Goal: Task Accomplishment & Management: Use online tool/utility

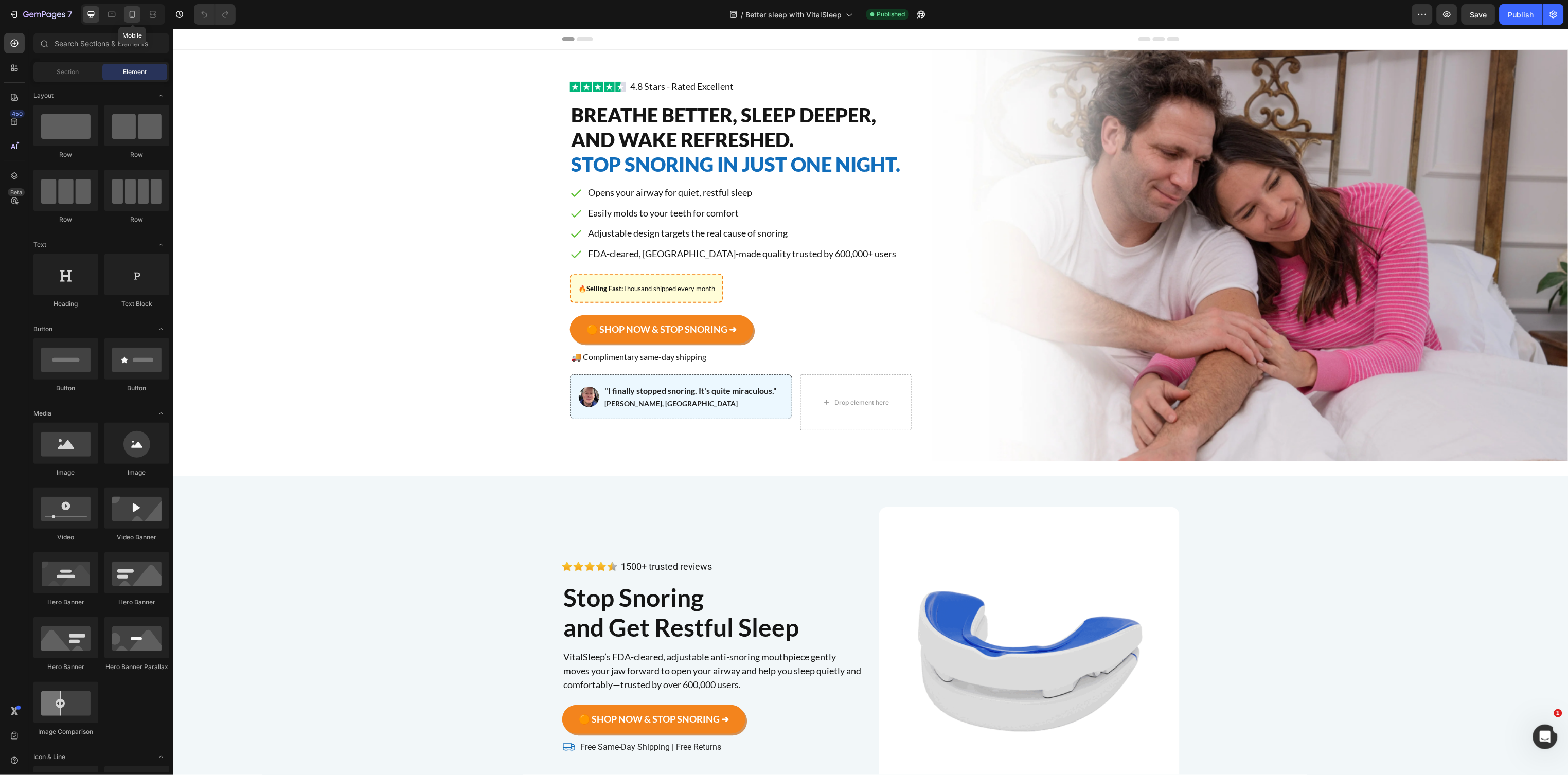
click at [128, 16] on icon at bounding box center [132, 14] width 10 height 10
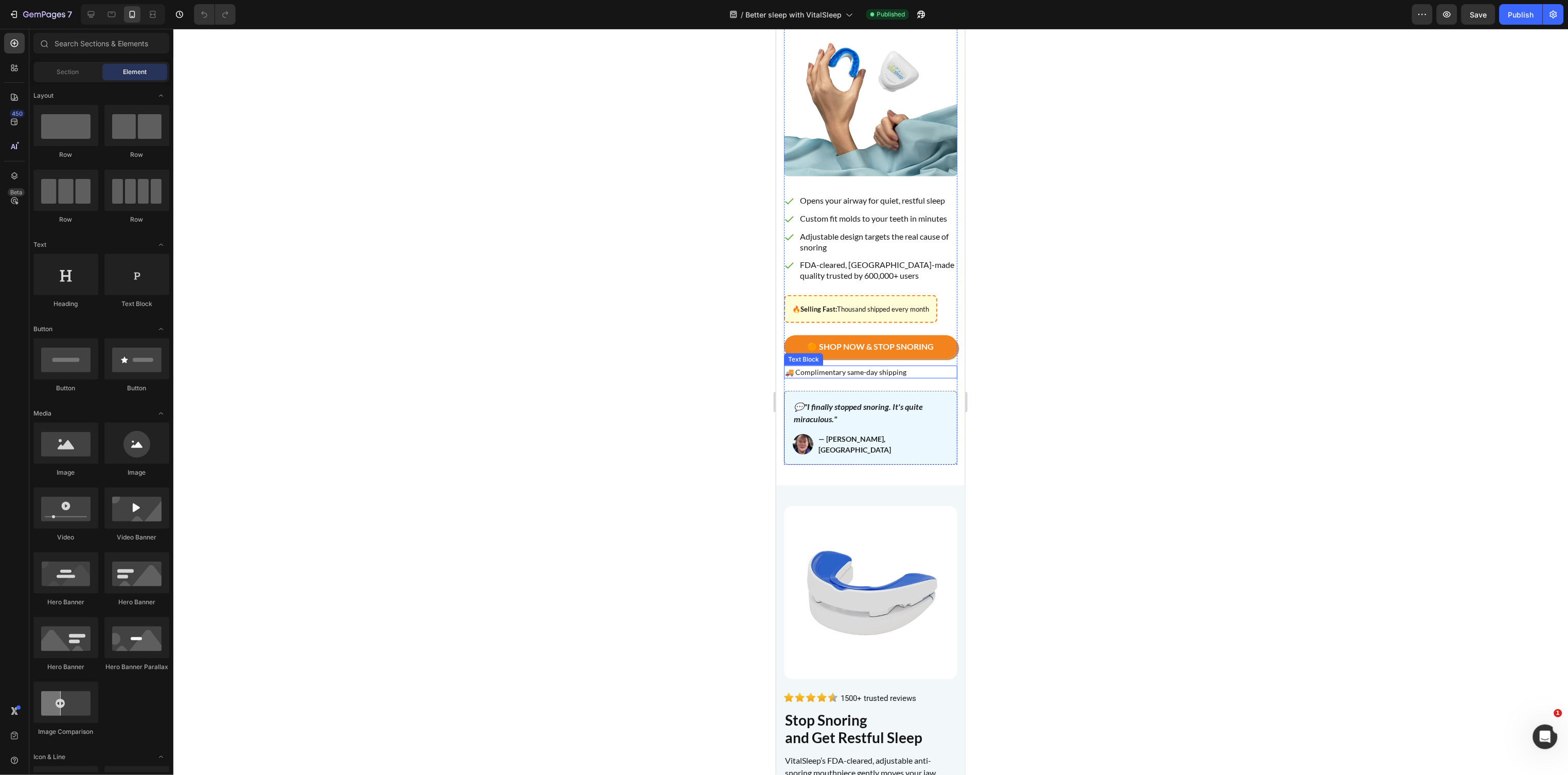
scroll to position [193, 0]
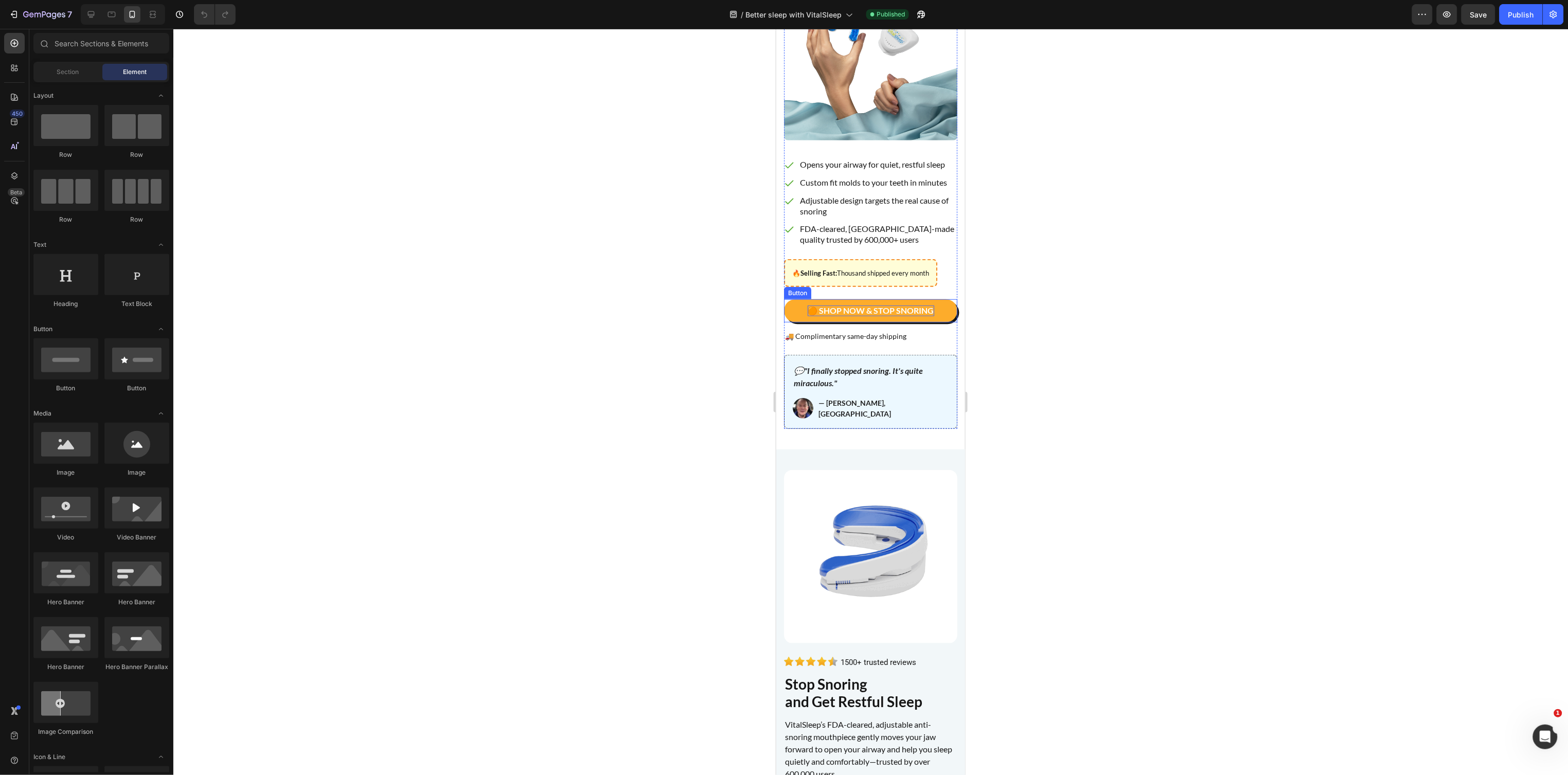
click at [869, 316] on p "🟠 SHOP NOW & STOP SNORING" at bounding box center [870, 310] width 126 height 10
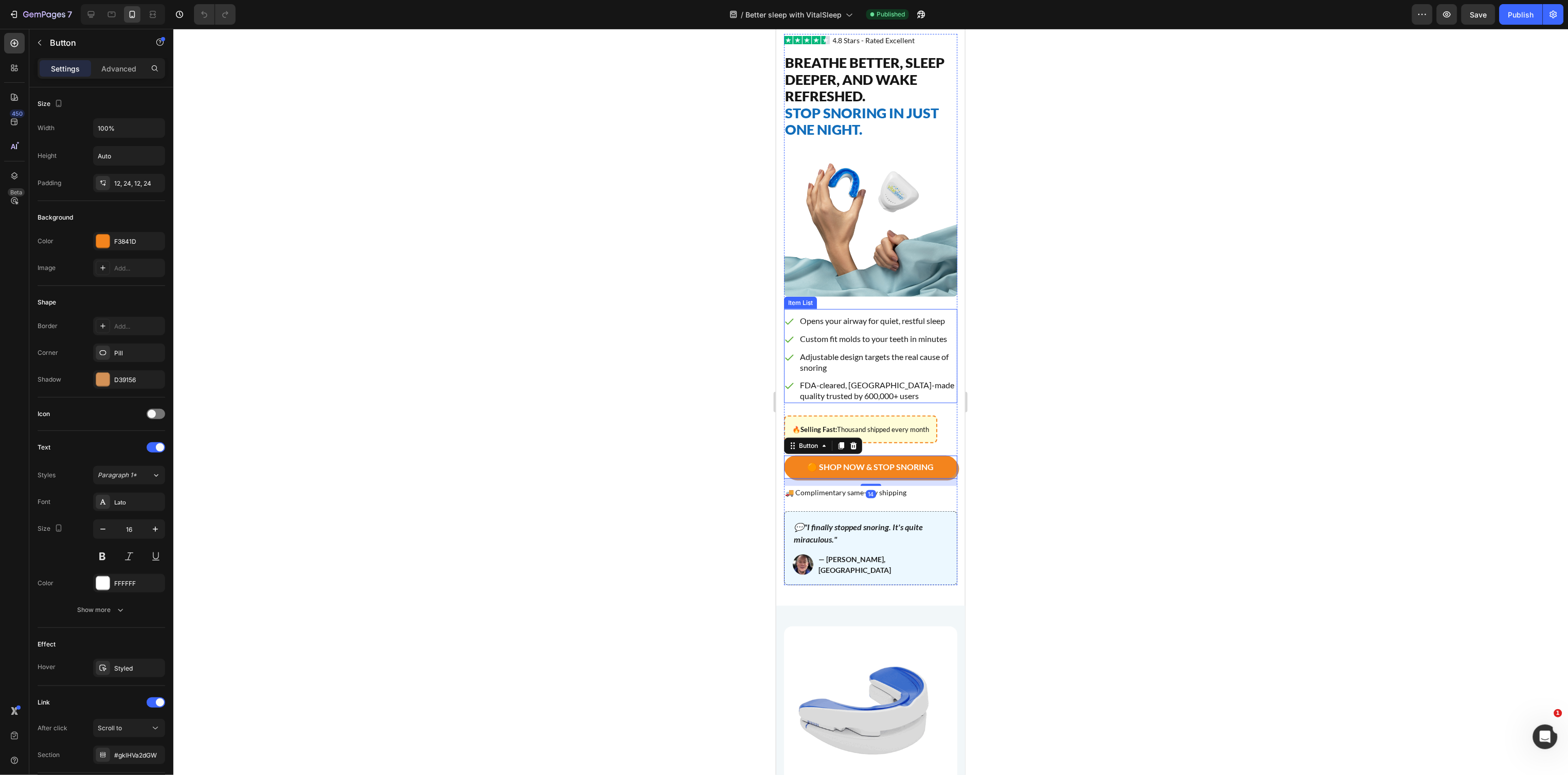
scroll to position [0, 0]
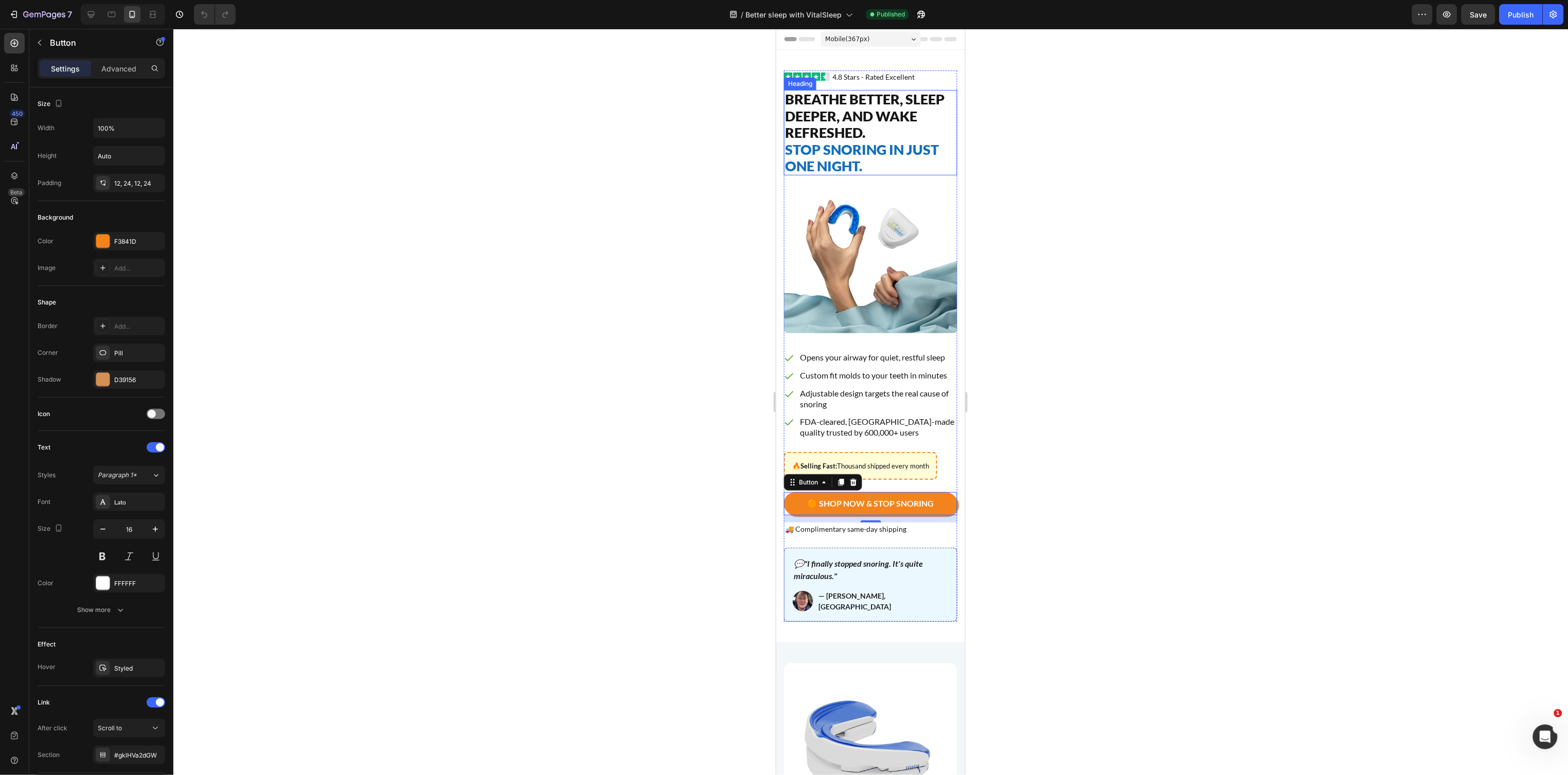
click at [842, 149] on span "Stop Snoring in Just One Night." at bounding box center [861, 157] width 154 height 33
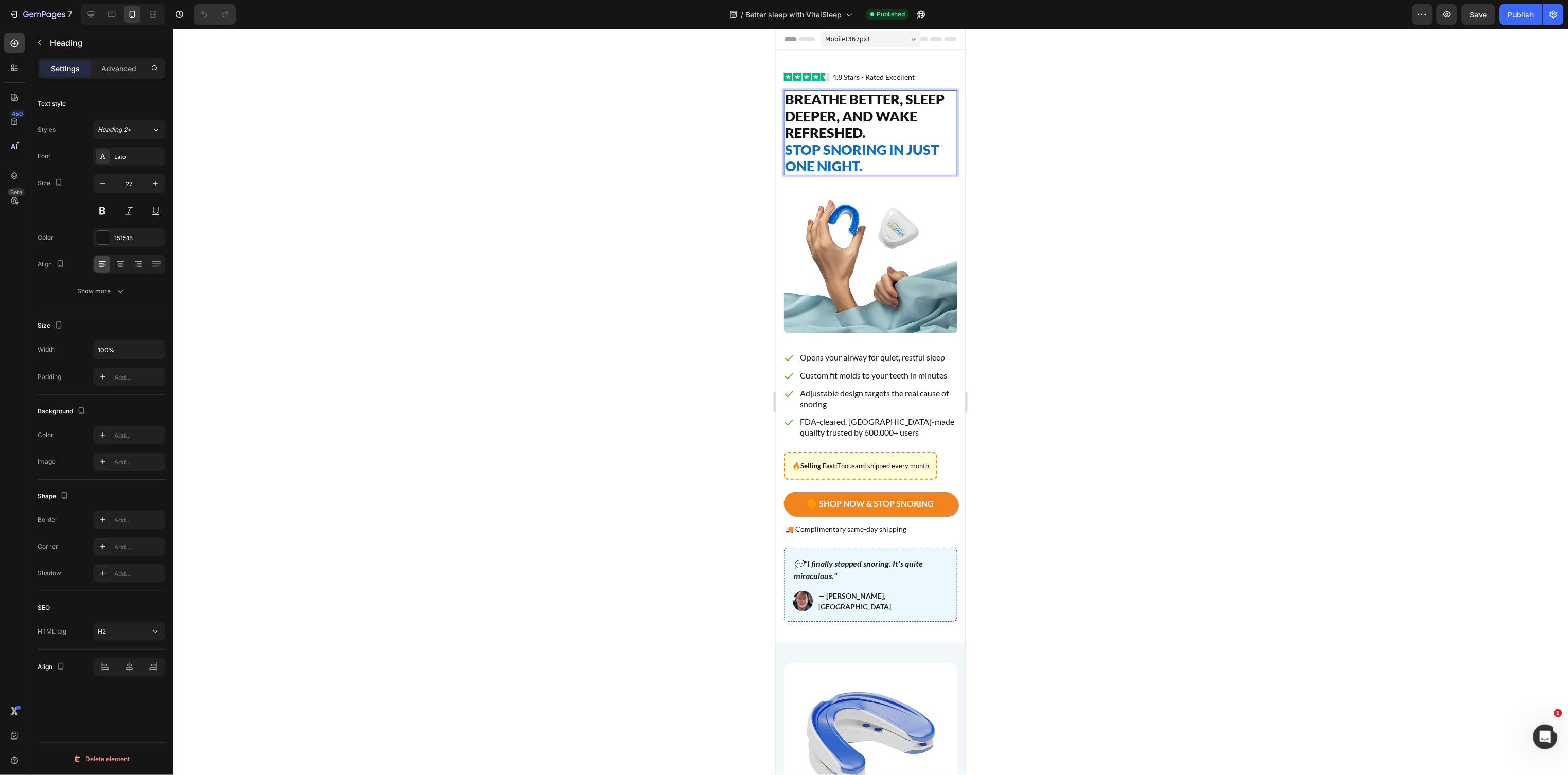
click at [790, 151] on span "Stop Snoring in Just One Night." at bounding box center [861, 157] width 154 height 33
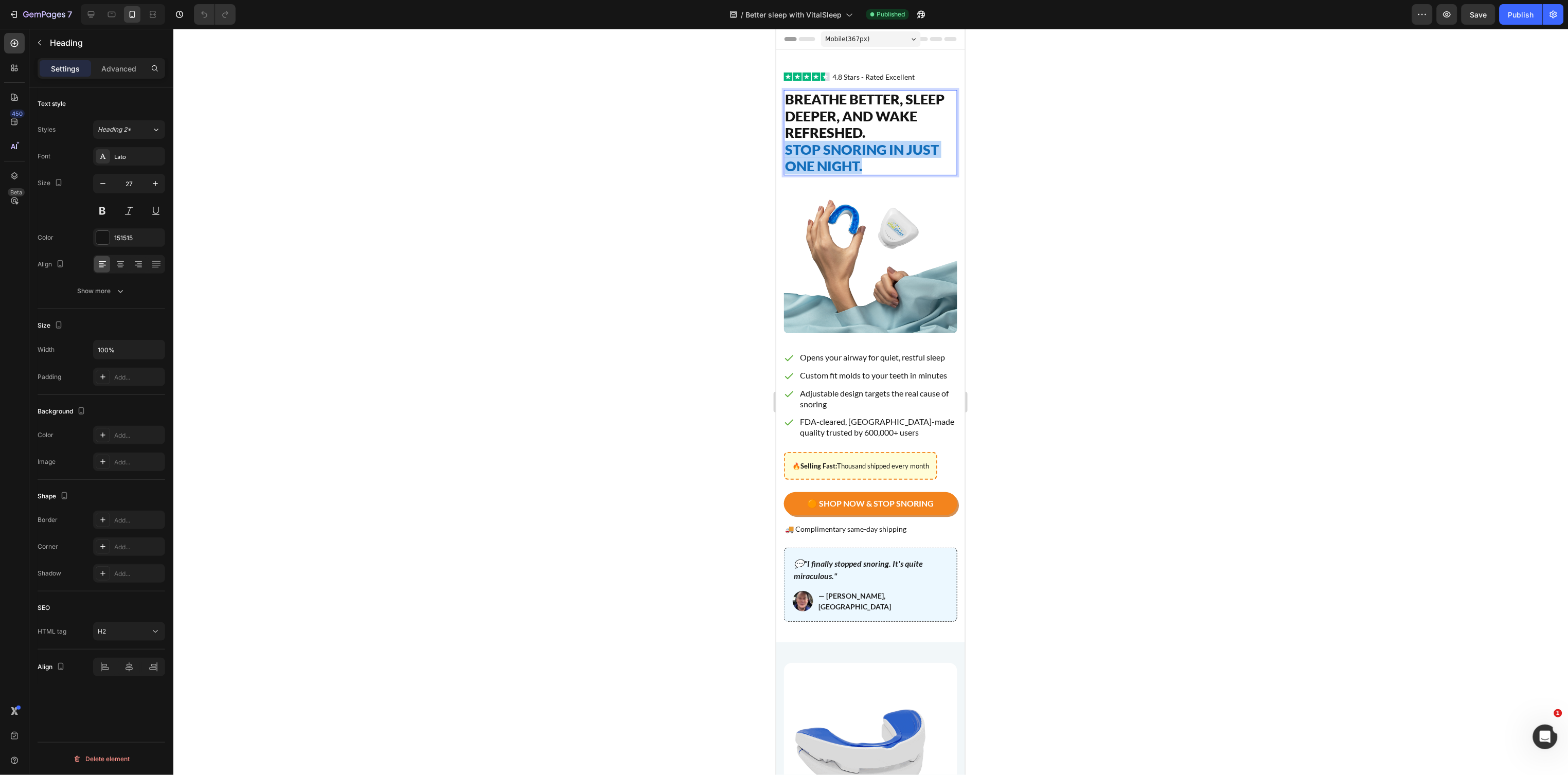
click at [790, 151] on span "Stop Snoring in Just One Night." at bounding box center [861, 157] width 154 height 33
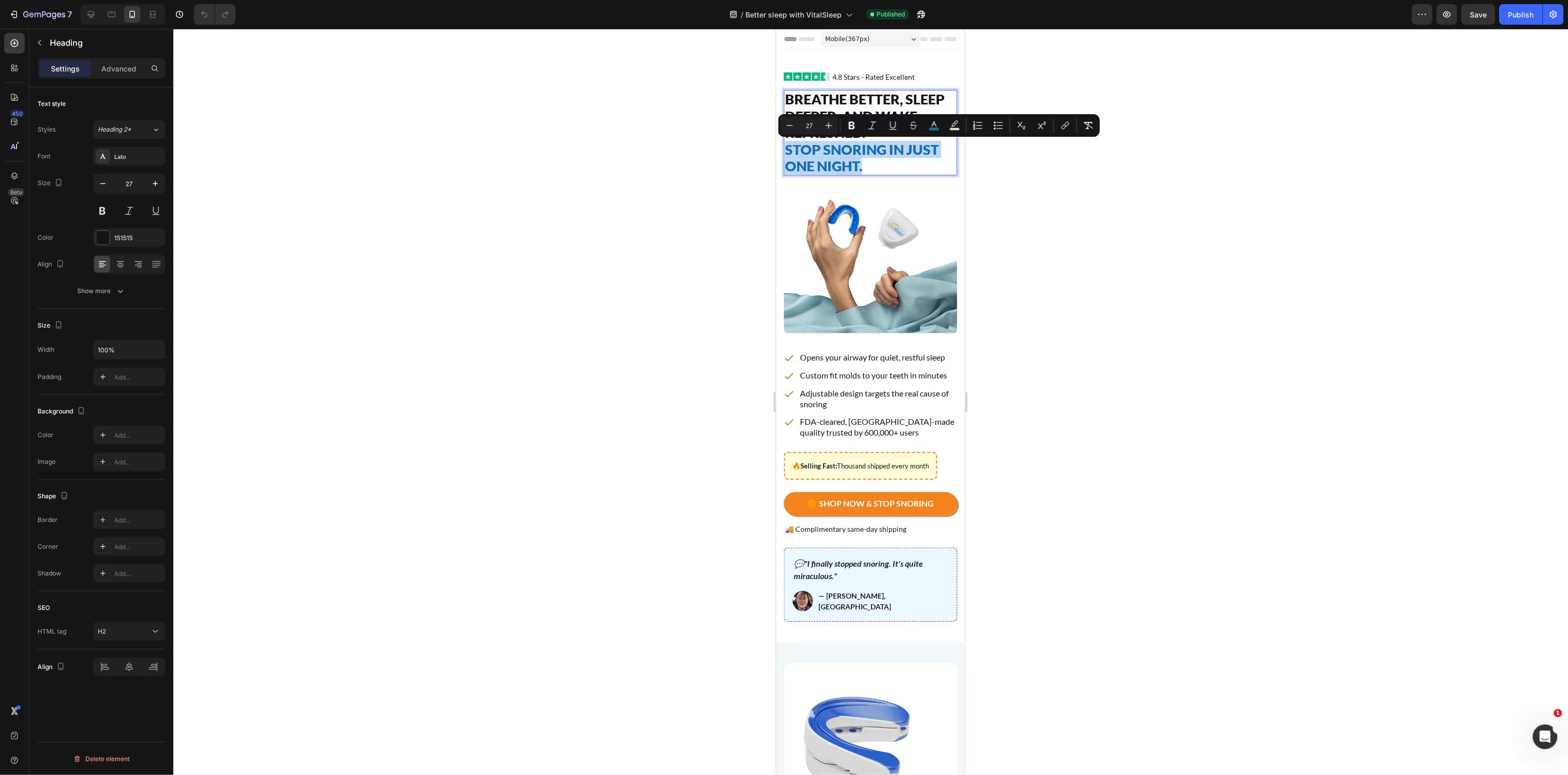
click at [852, 160] on span "Stop Snoring in Just One Night." at bounding box center [861, 157] width 154 height 33
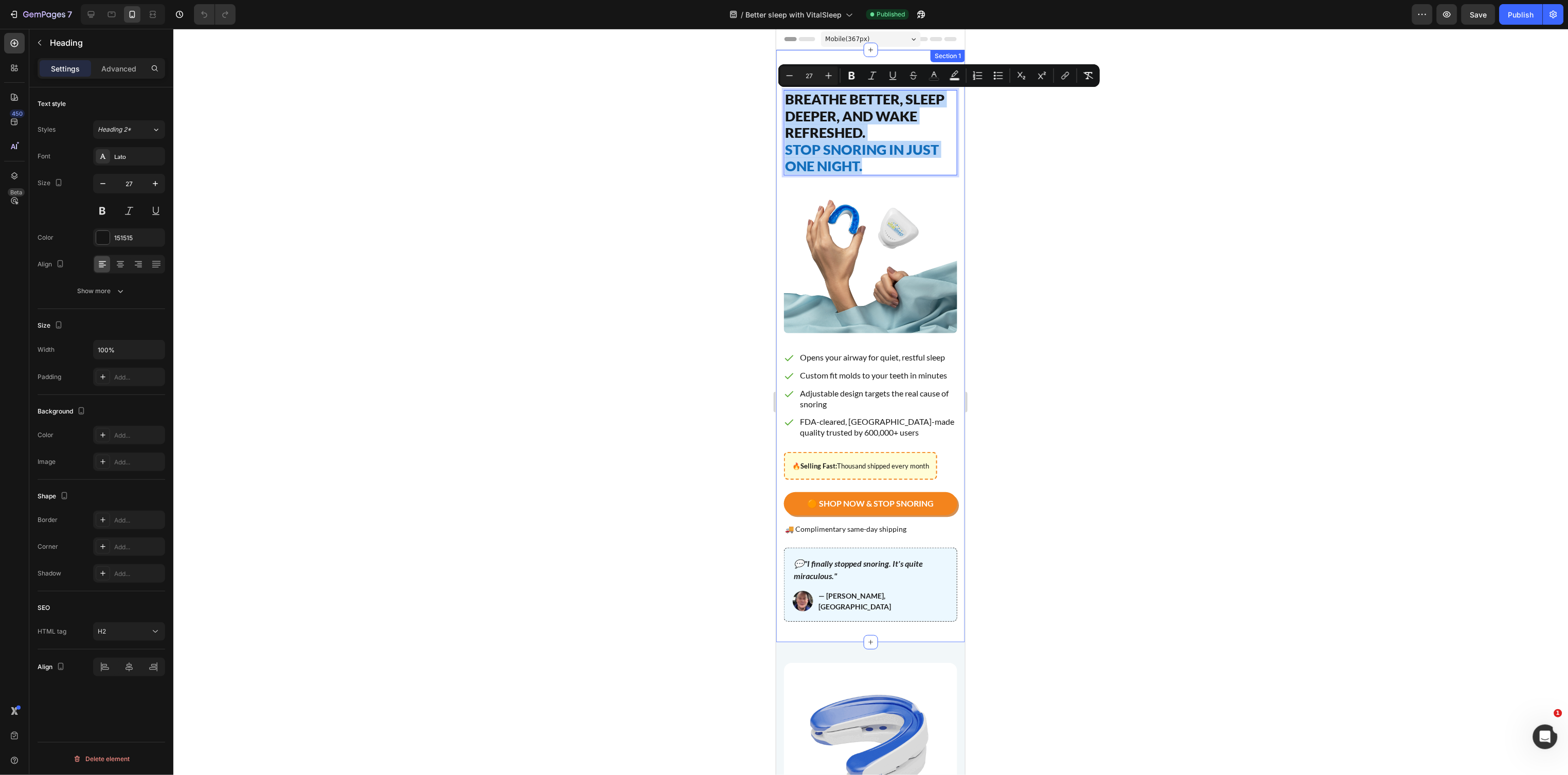
drag, startPoint x: 868, startPoint y: 169, endPoint x: 777, endPoint y: 104, distance: 111.8
click at [777, 104] on div "Image 4.8 Stars - Rated Excellent Button Advanced List Breathe Better, Sleep De…" at bounding box center [870, 345] width 189 height 593
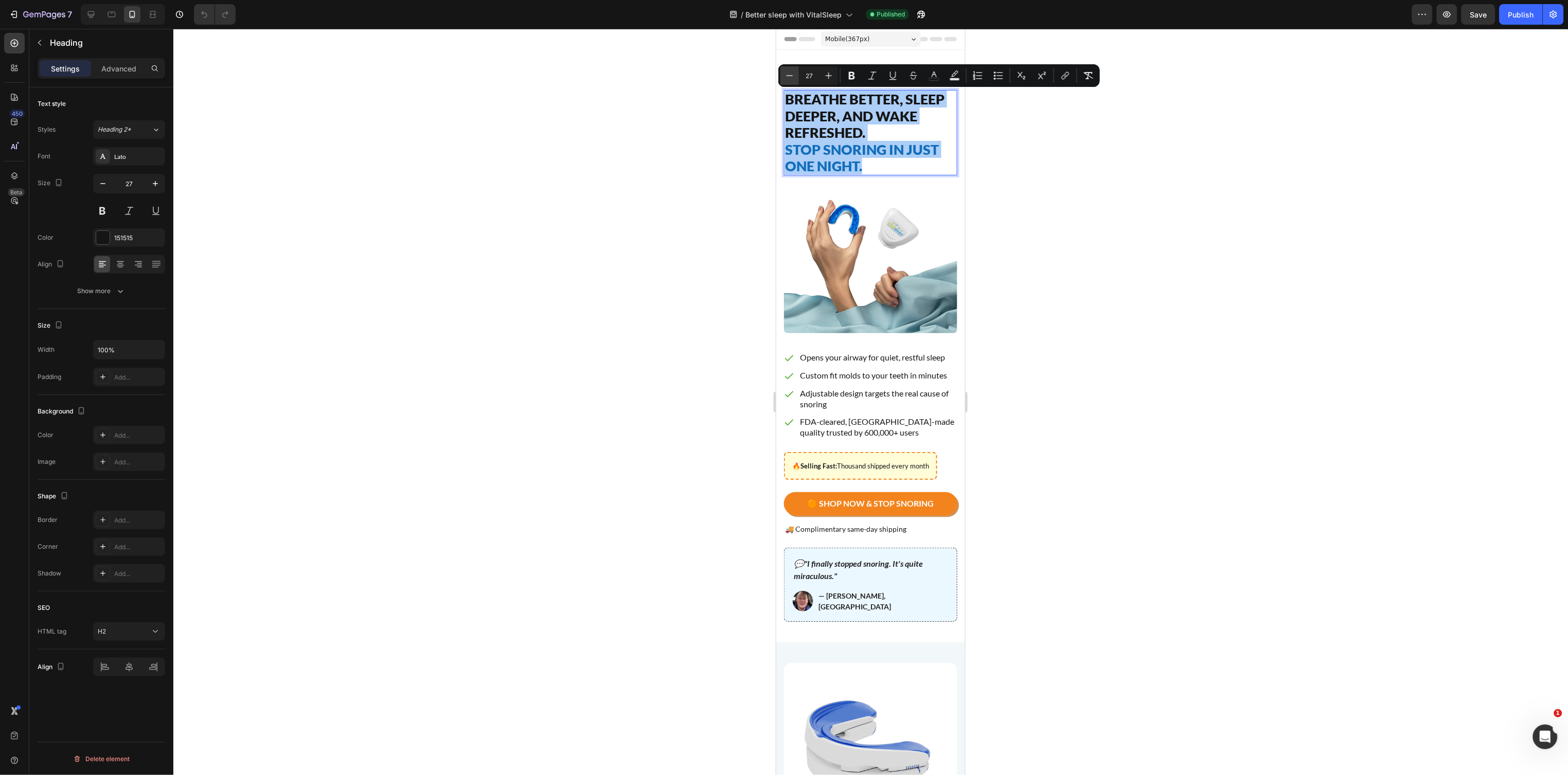
click at [795, 70] on button "Minus" at bounding box center [790, 75] width 19 height 19
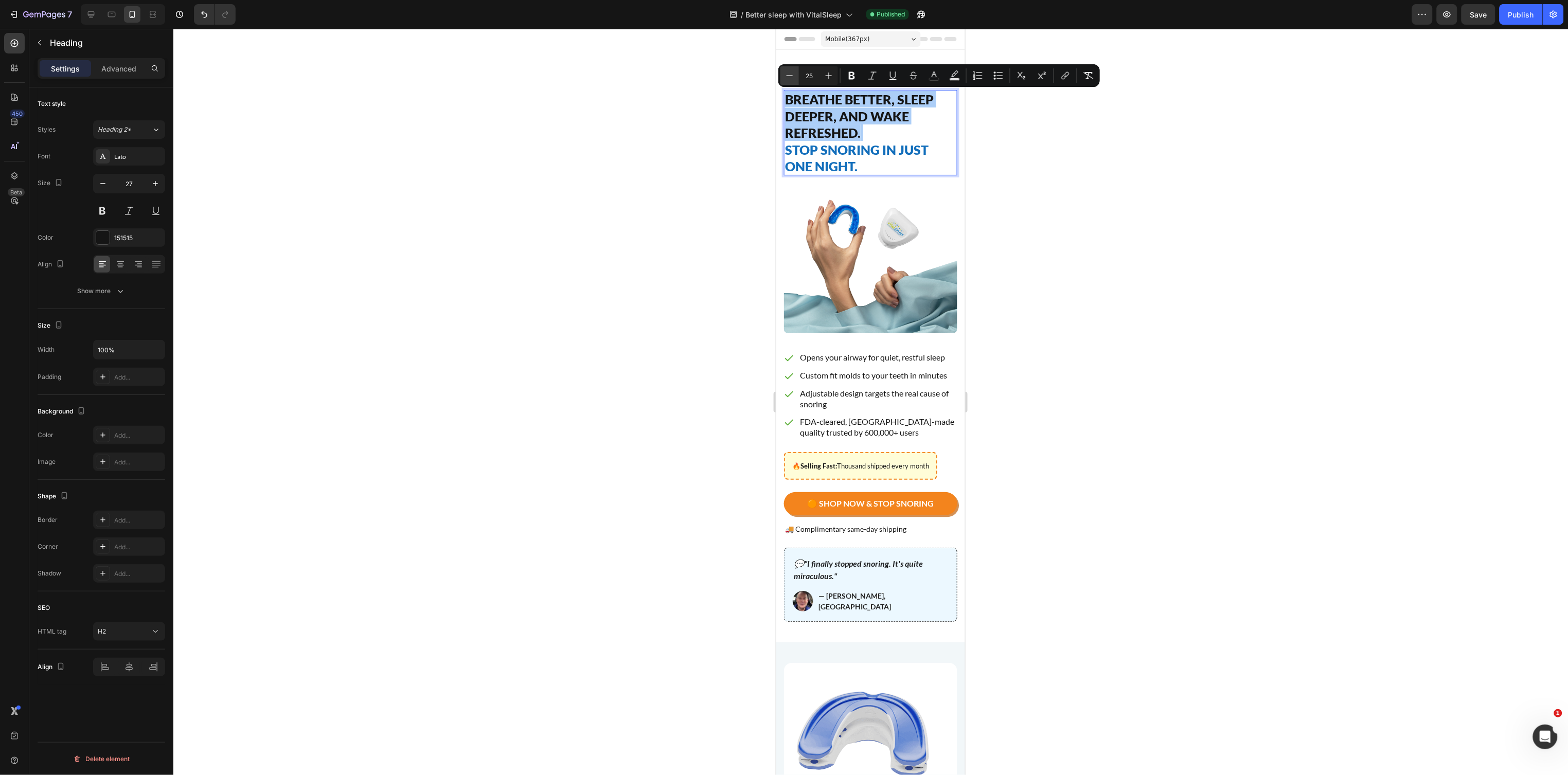
click at [793, 70] on button "Minus" at bounding box center [790, 75] width 19 height 19
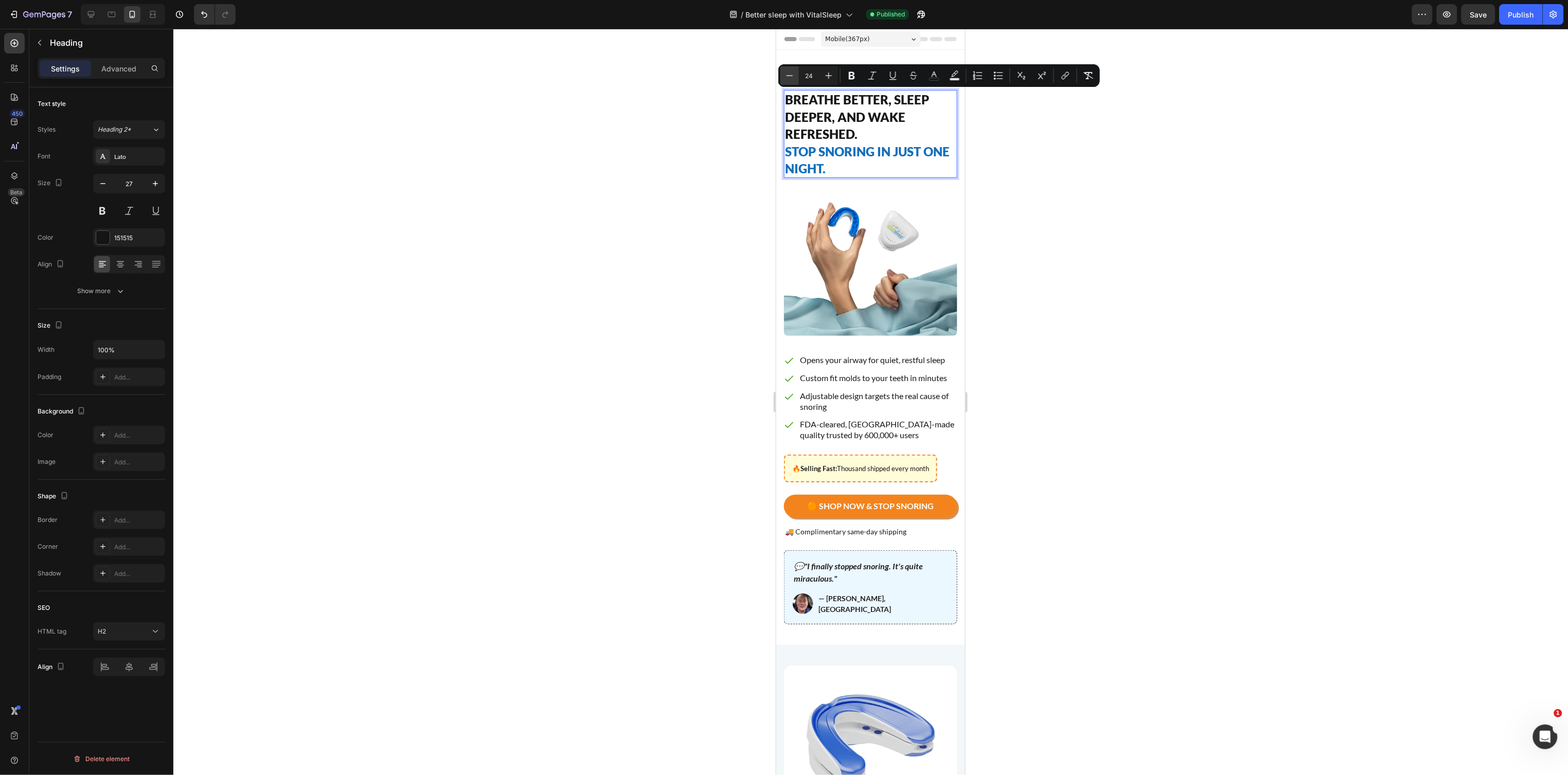
click at [793, 70] on button "Minus" at bounding box center [790, 75] width 19 height 19
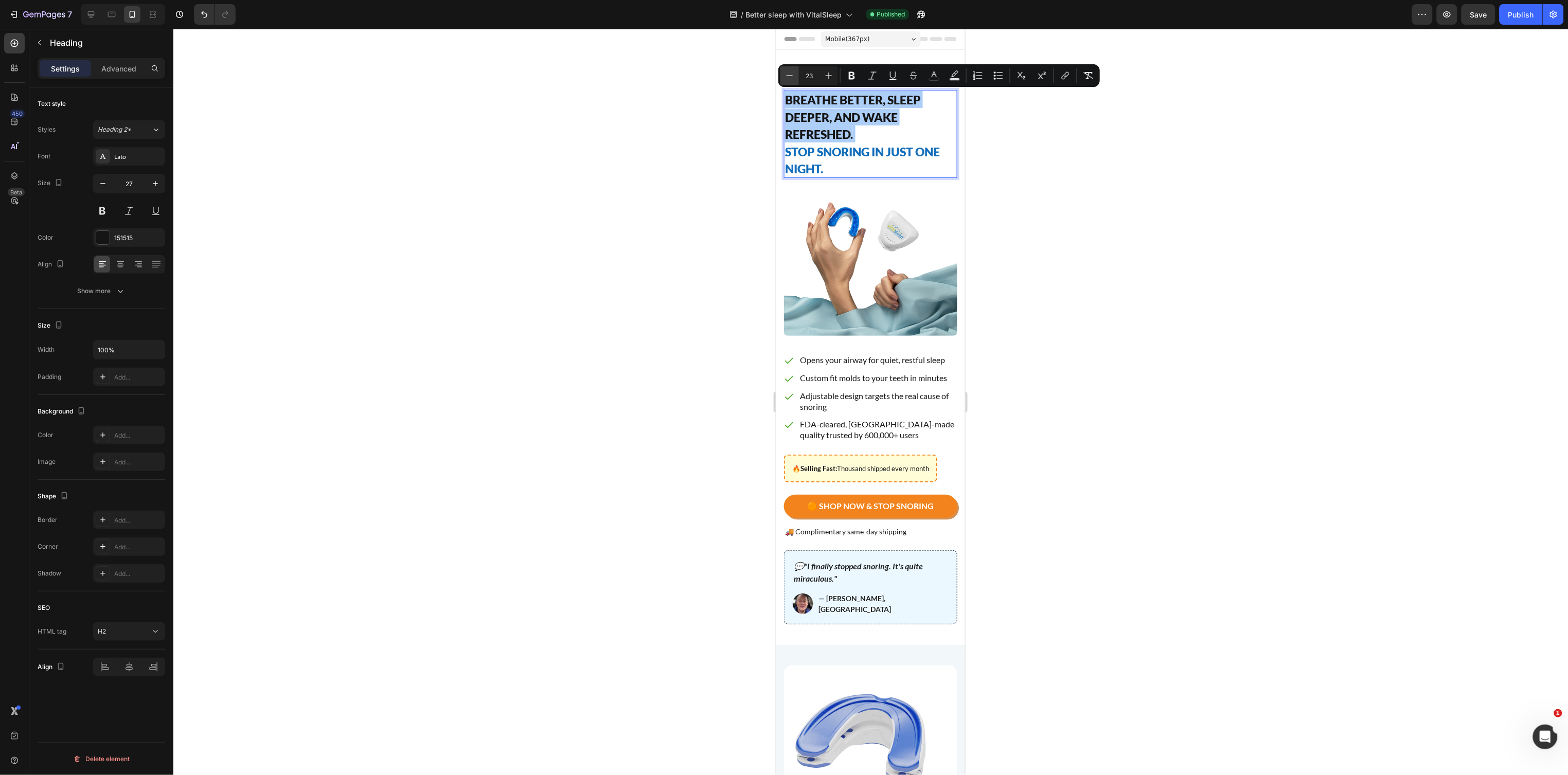
click at [793, 70] on button "Minus" at bounding box center [790, 75] width 19 height 19
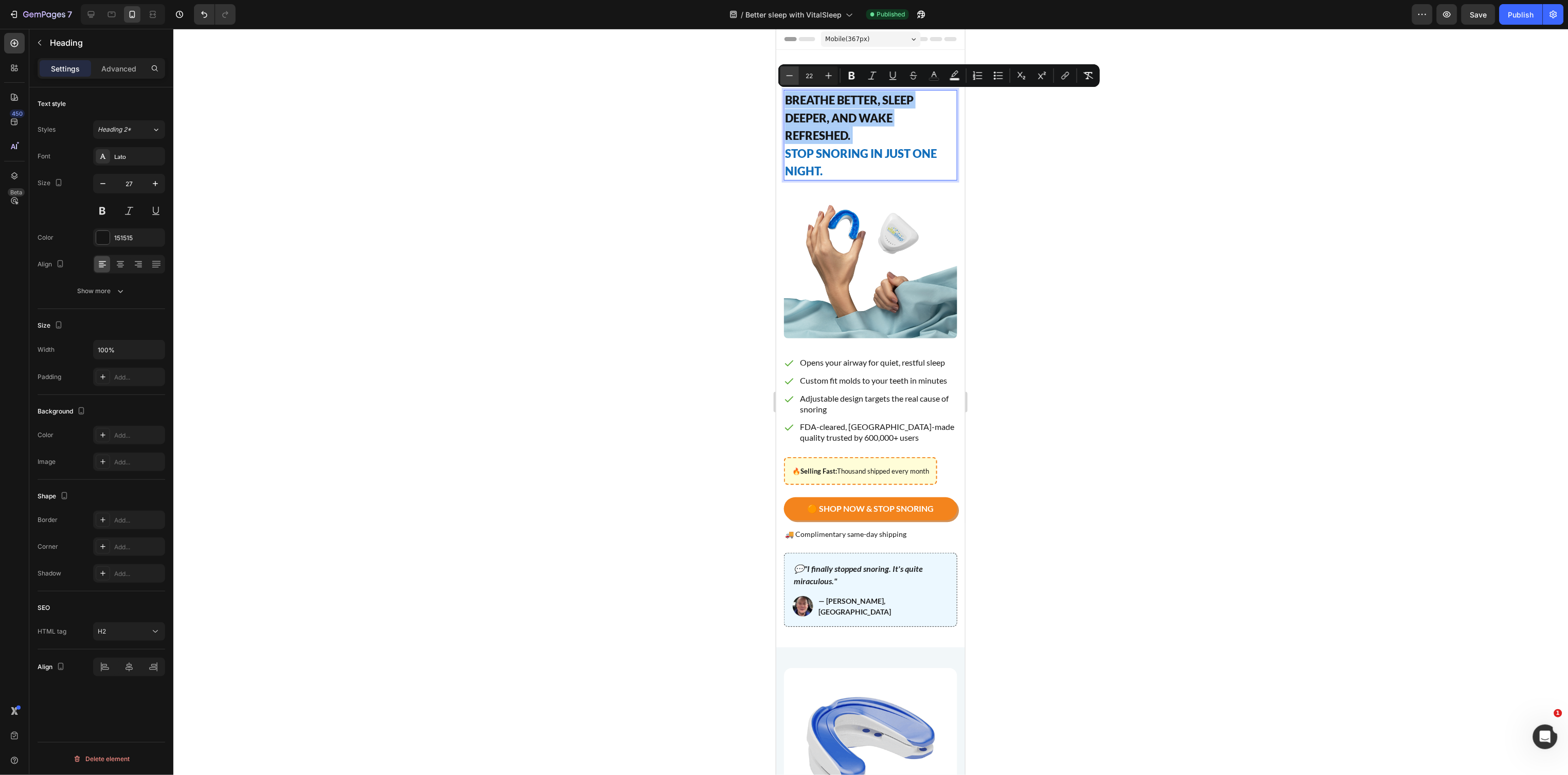
click at [793, 70] on button "Minus" at bounding box center [790, 75] width 19 height 19
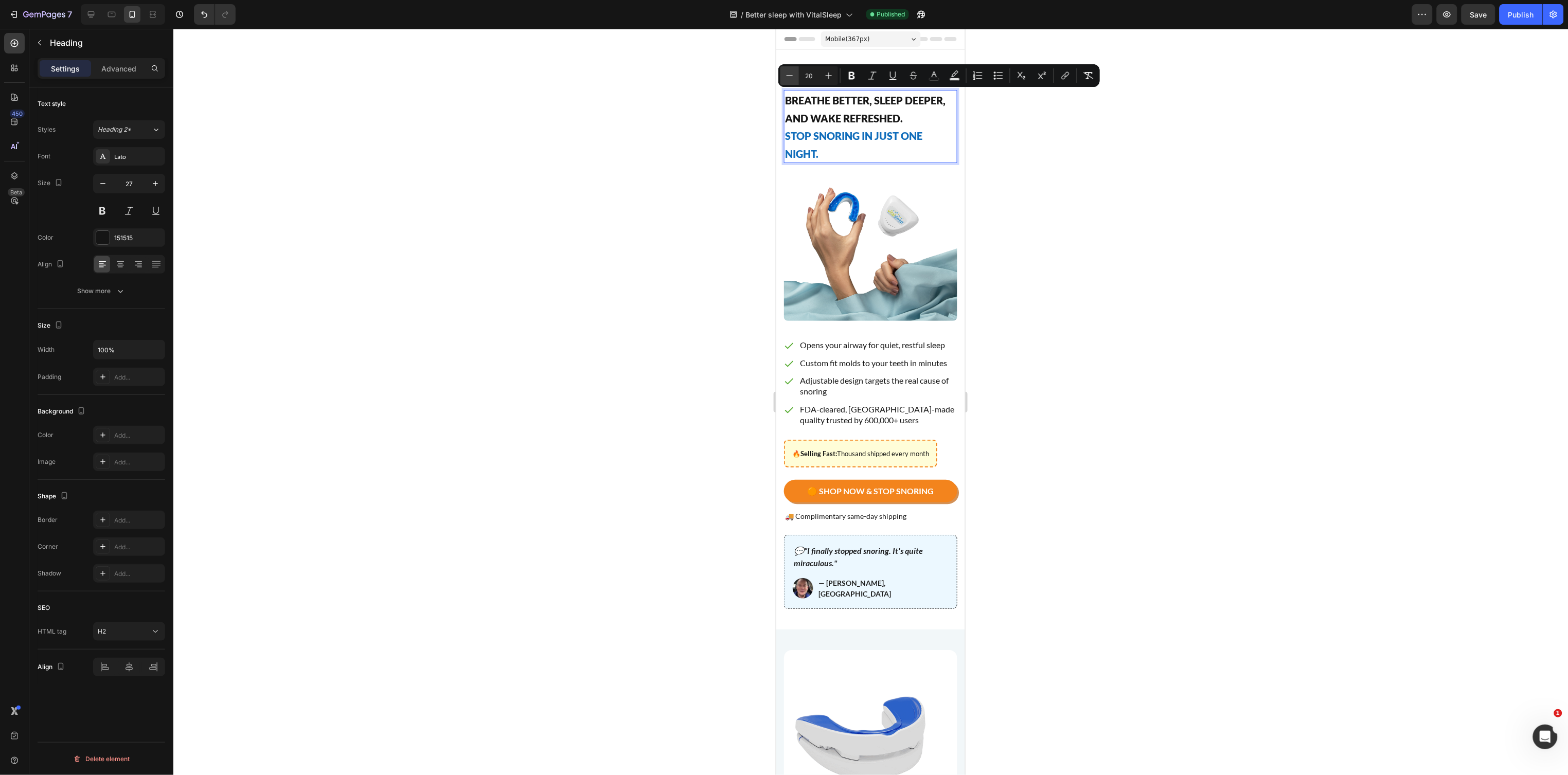
click at [793, 70] on button "Minus" at bounding box center [790, 75] width 19 height 19
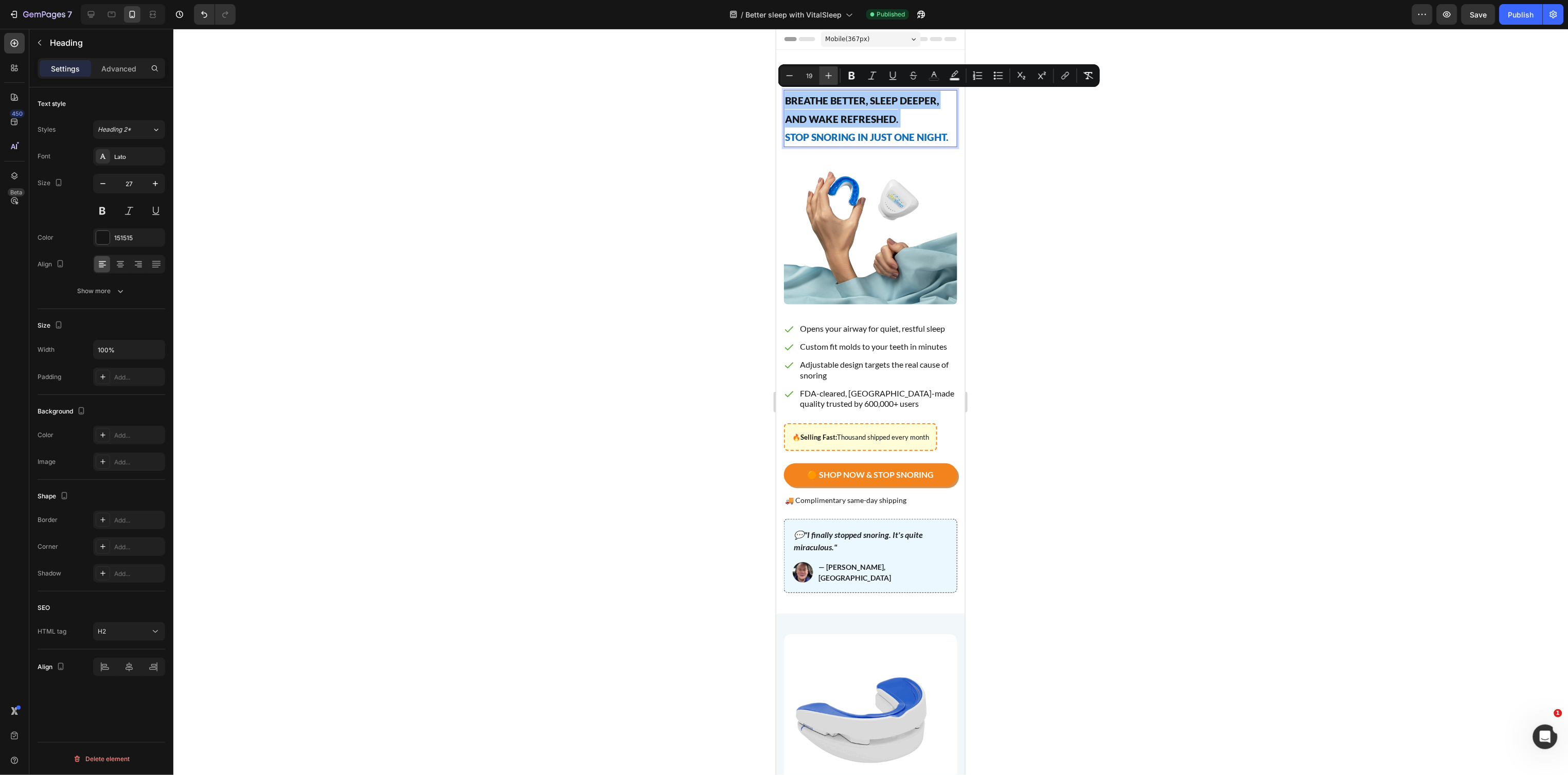
click at [824, 73] on icon "Editor contextual toolbar" at bounding box center [829, 75] width 10 height 10
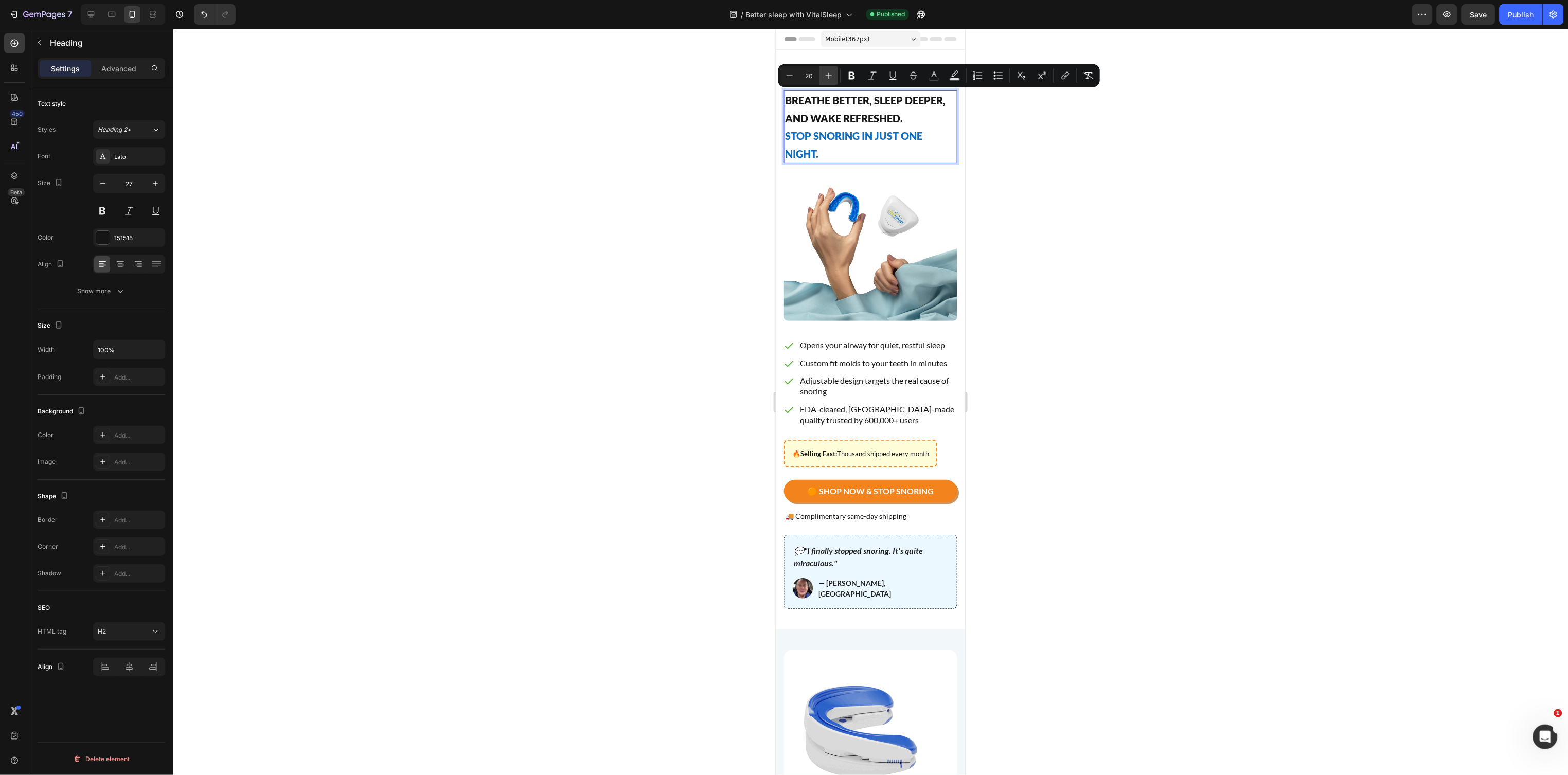
click at [824, 73] on icon "Editor contextual toolbar" at bounding box center [829, 75] width 10 height 10
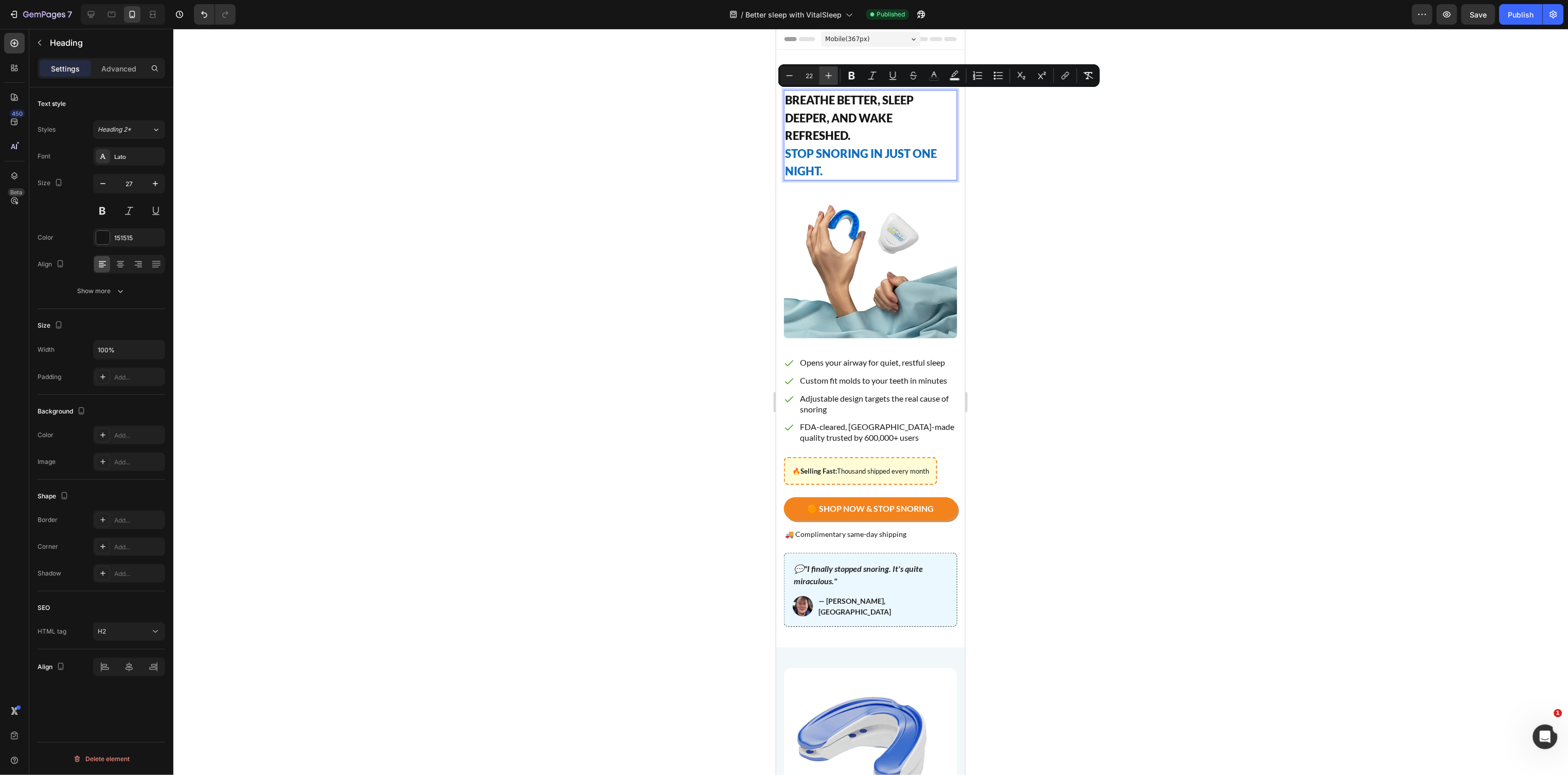
click at [824, 73] on icon "Editor contextual toolbar" at bounding box center [829, 75] width 10 height 10
type input "23"
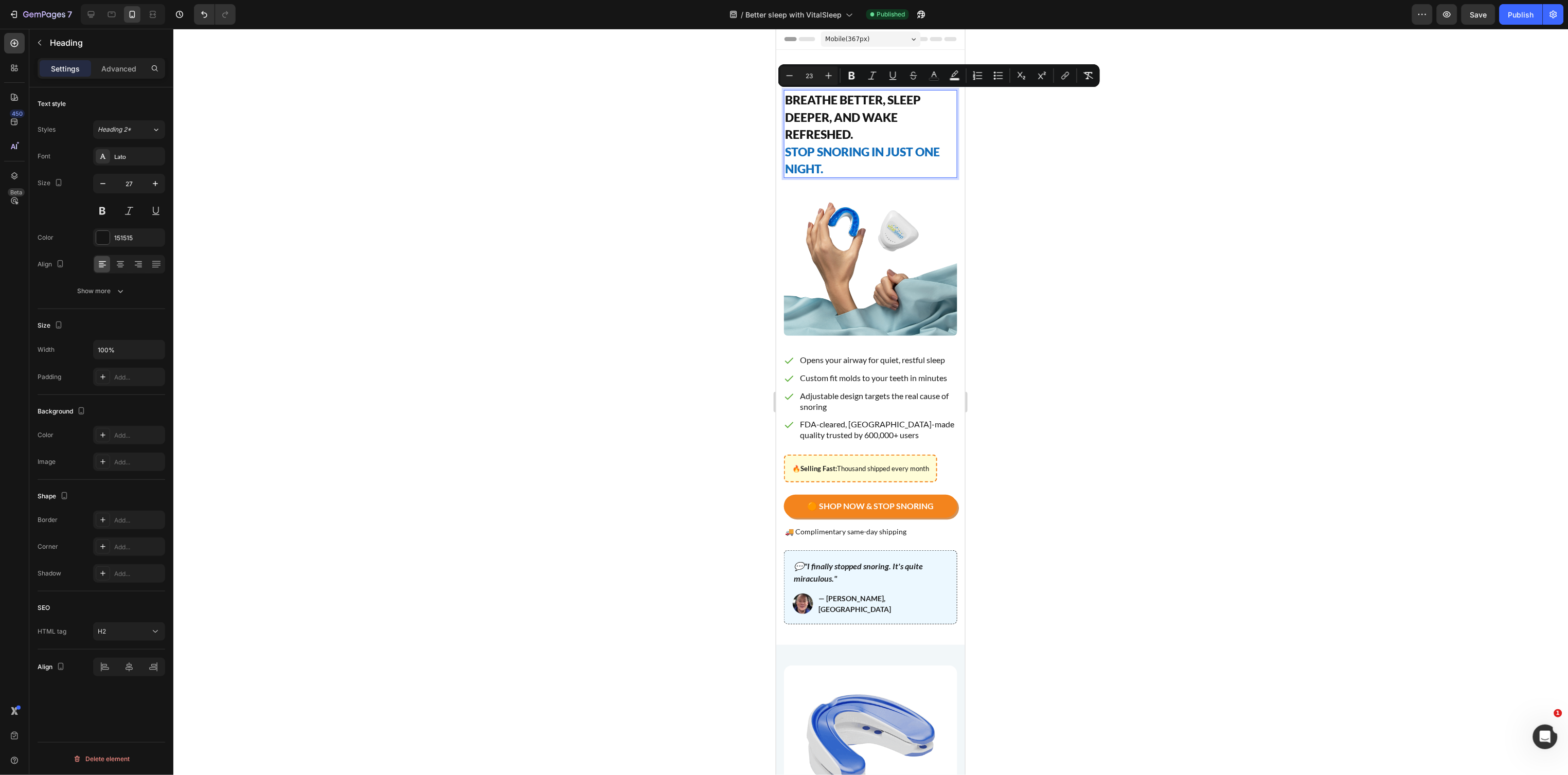
click at [753, 108] on div at bounding box center [870, 403] width 1395 height 747
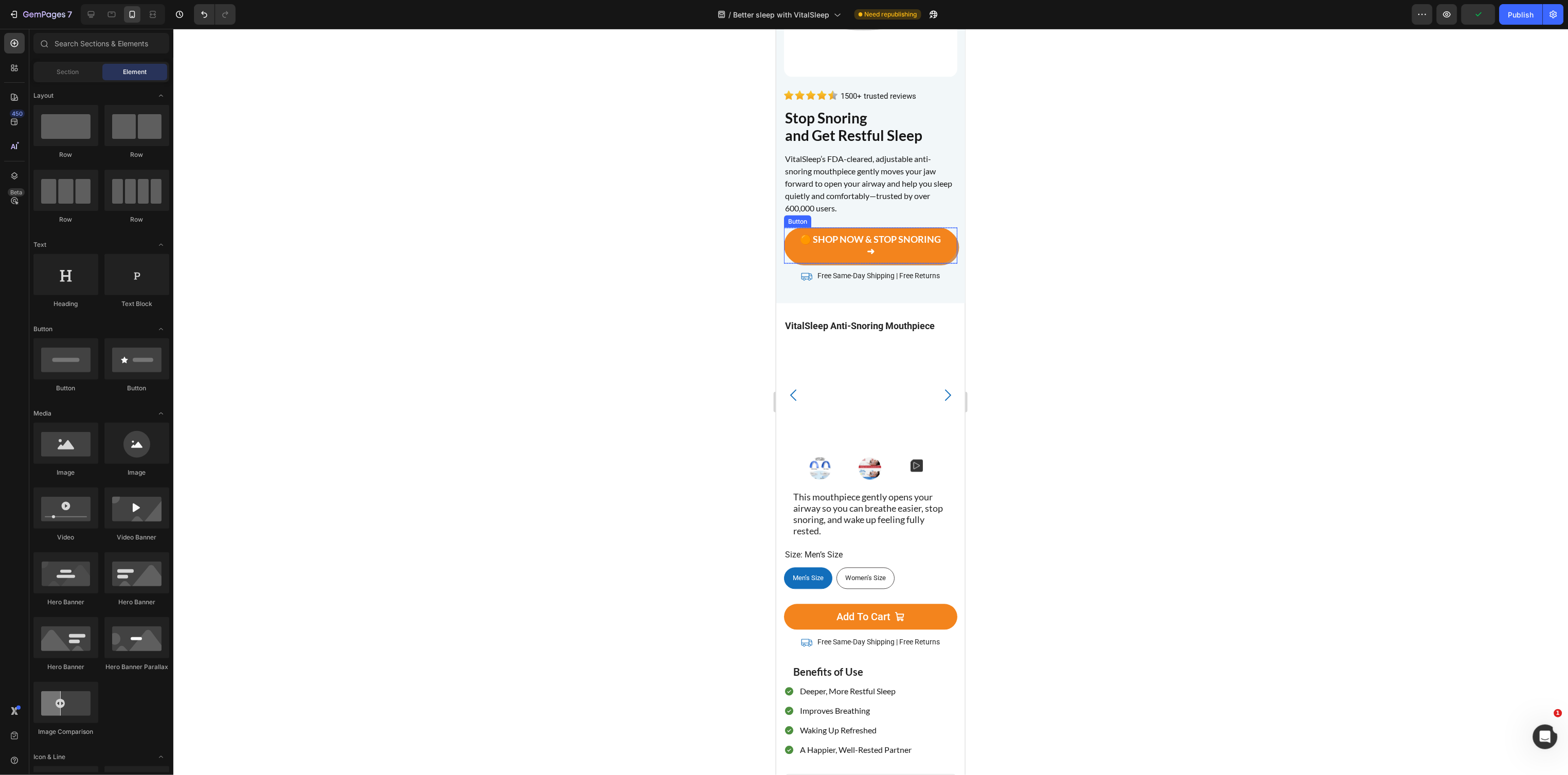
scroll to position [965, 0]
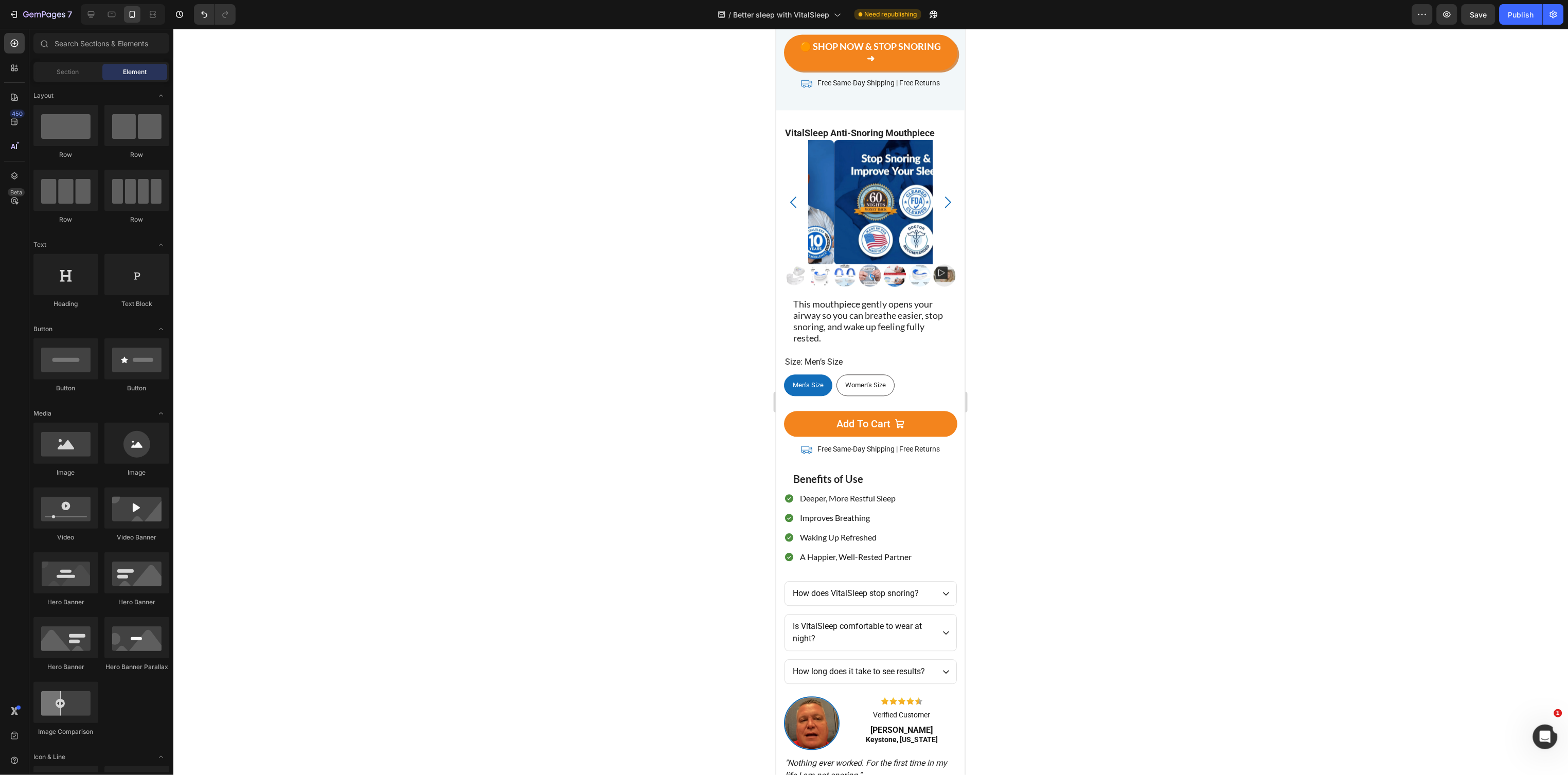
drag, startPoint x: 1510, startPoint y: 16, endPoint x: 1412, endPoint y: 41, distance: 101.1
click at [1510, 16] on div "Publish" at bounding box center [1521, 14] width 25 height 10
click at [91, 14] on icon at bounding box center [91, 14] width 7 height 7
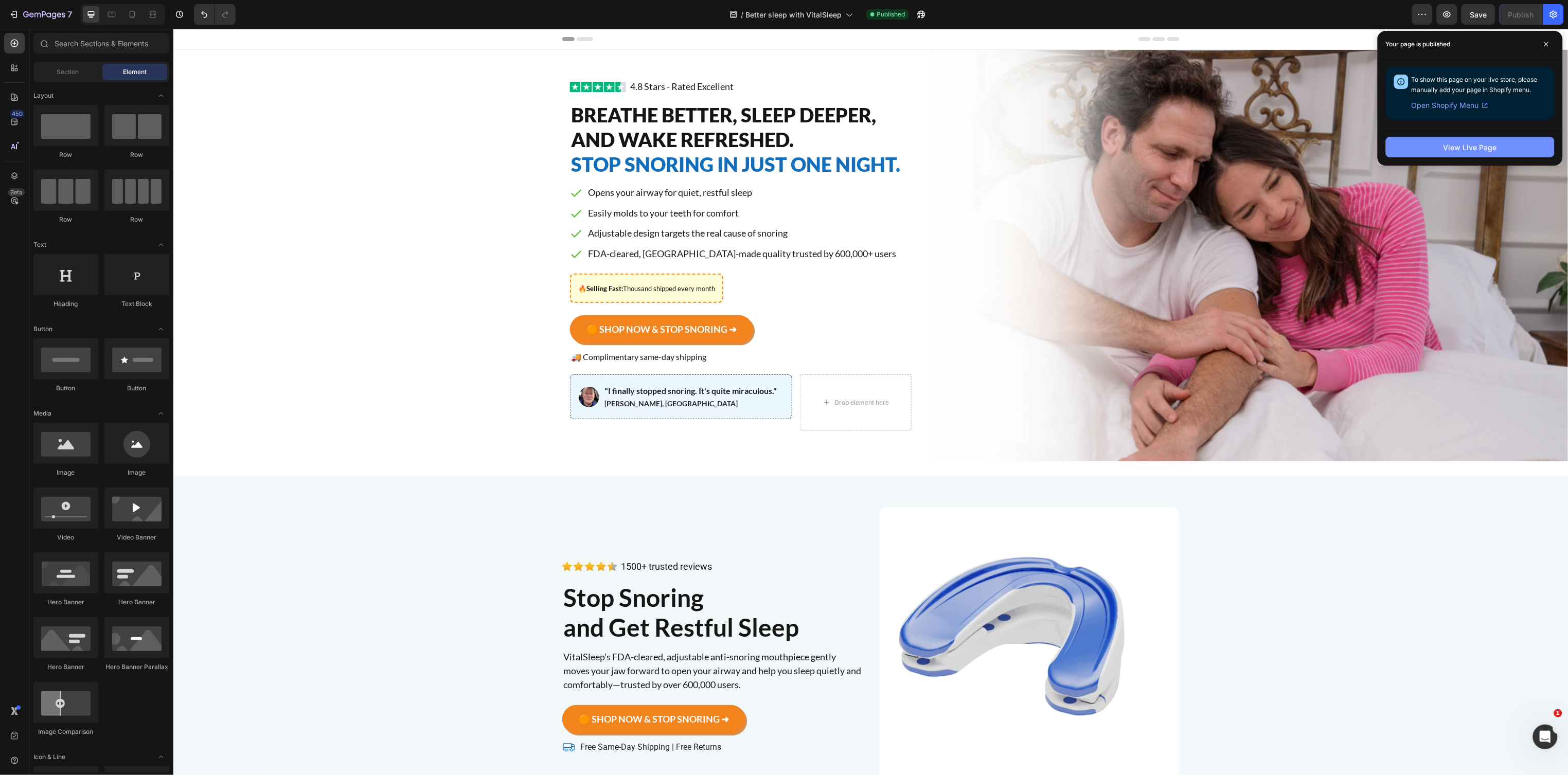
click at [1420, 142] on button "View Live Page" at bounding box center [1470, 147] width 169 height 21
